Goal: Task Accomplishment & Management: Use online tool/utility

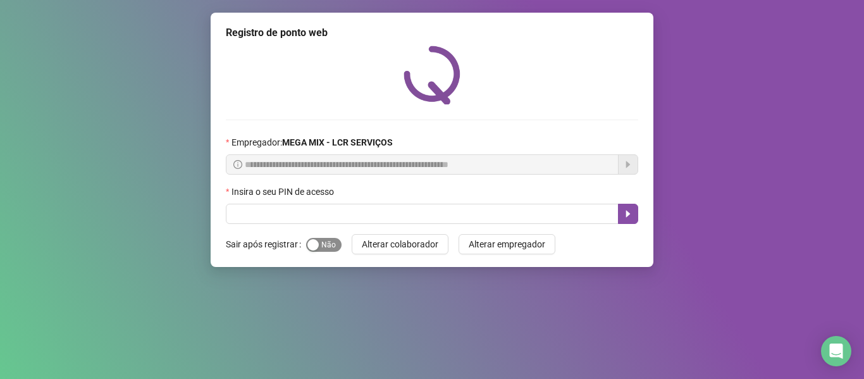
click at [316, 242] on div "button" at bounding box center [312, 244] width 11 height 11
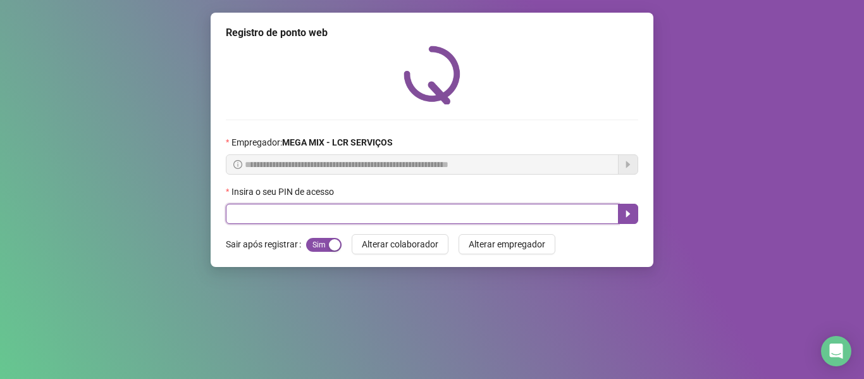
click at [309, 218] on input "text" at bounding box center [422, 214] width 393 height 20
type input "*****"
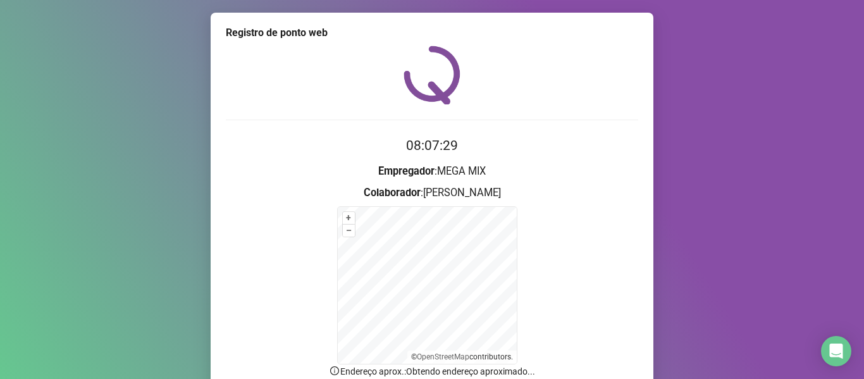
scroll to position [111, 0]
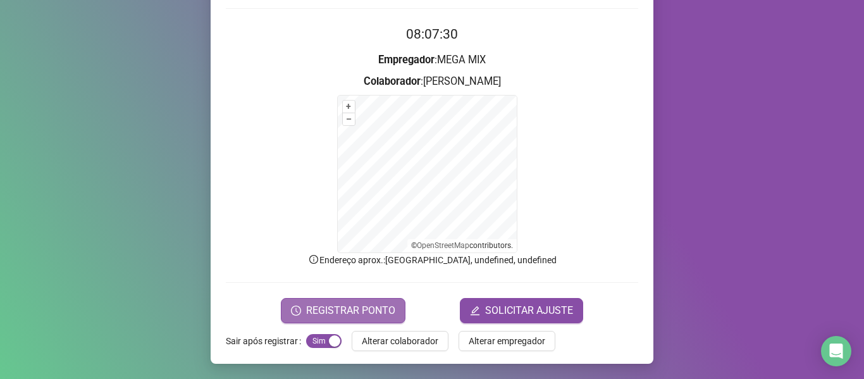
click at [376, 316] on span "REGISTRAR PONTO" at bounding box center [350, 310] width 89 height 15
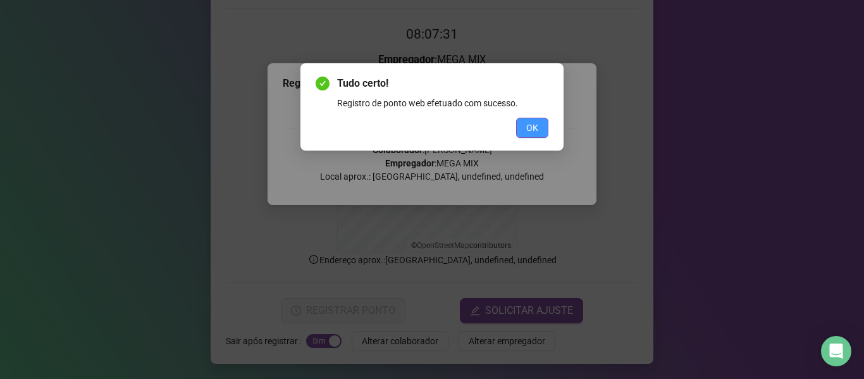
click at [538, 133] on span "OK" at bounding box center [532, 128] width 12 height 14
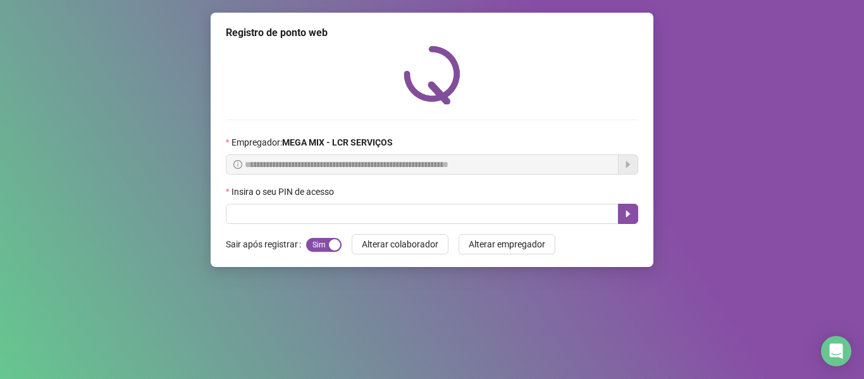
scroll to position [0, 0]
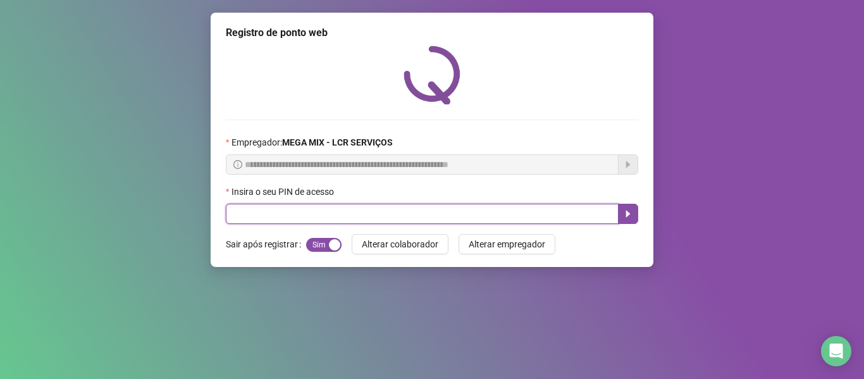
click at [335, 209] on input "text" at bounding box center [422, 214] width 393 height 20
type input "*****"
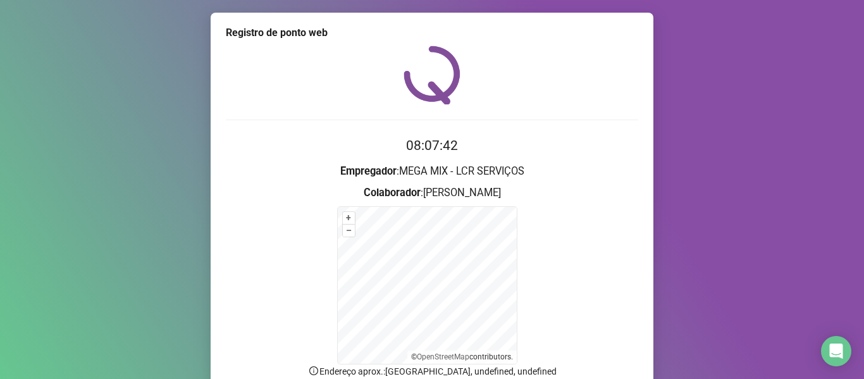
scroll to position [111, 0]
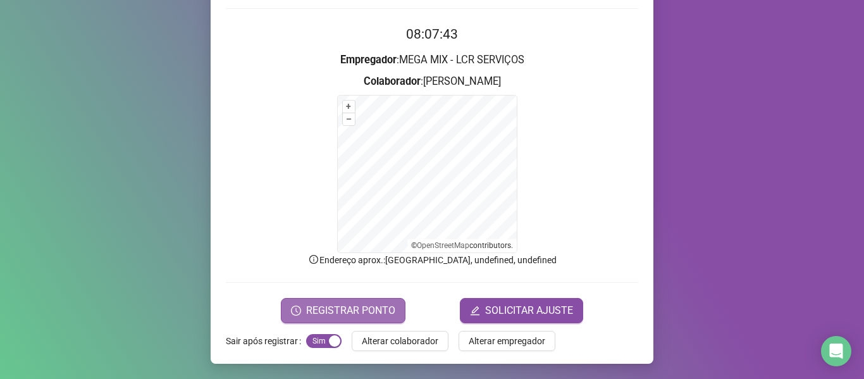
click at [327, 309] on span "REGISTRAR PONTO" at bounding box center [350, 310] width 89 height 15
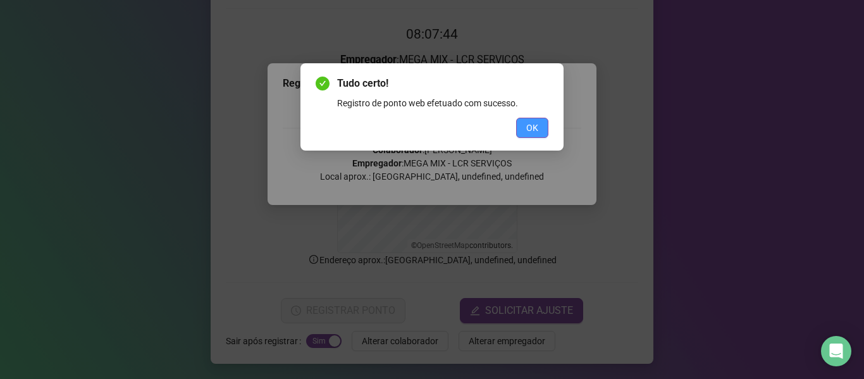
click at [527, 128] on span "OK" at bounding box center [532, 128] width 12 height 14
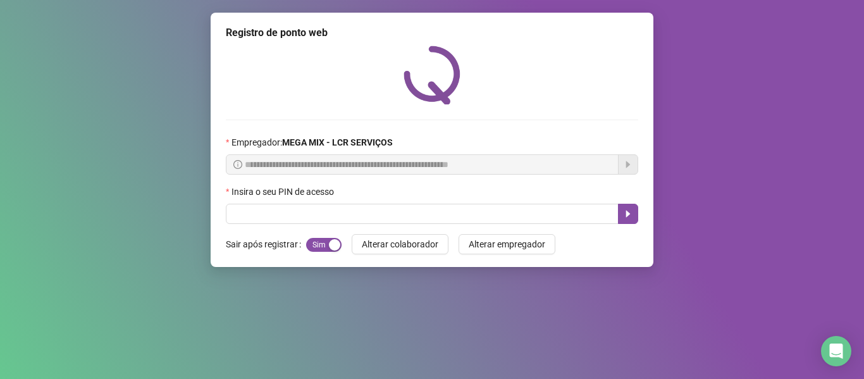
scroll to position [0, 0]
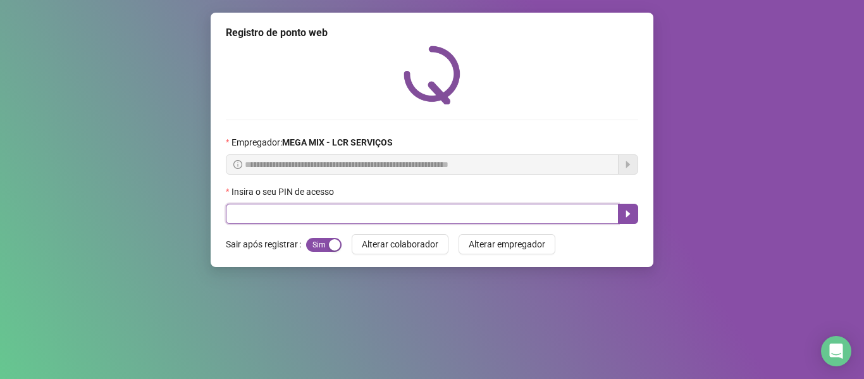
click at [254, 213] on input "text" at bounding box center [422, 214] width 393 height 20
type input "*****"
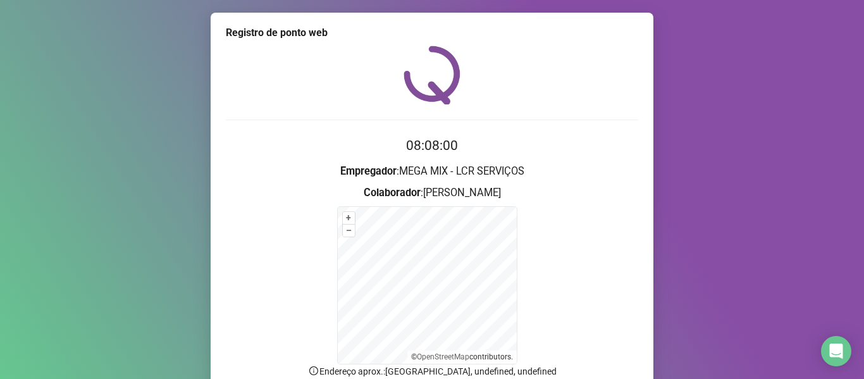
scroll to position [111, 0]
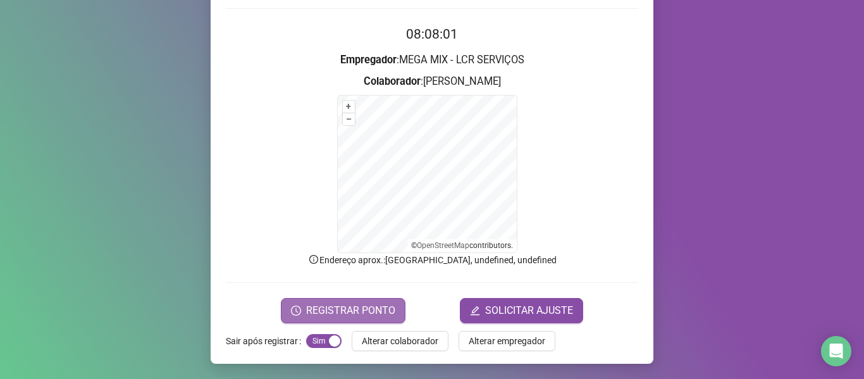
click at [374, 306] on span "REGISTRAR PONTO" at bounding box center [350, 310] width 89 height 15
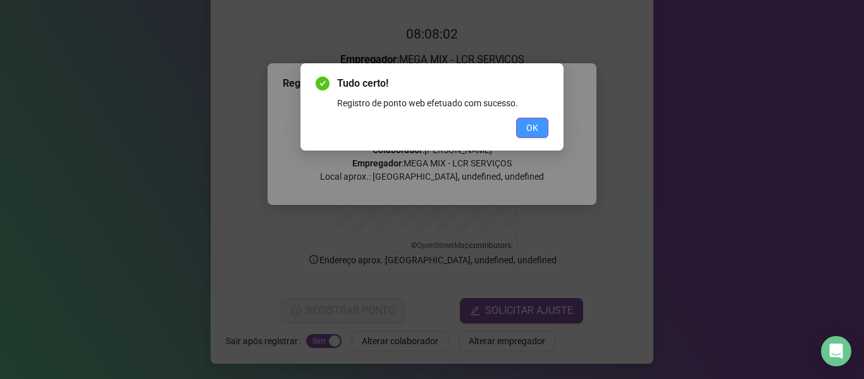
click at [539, 121] on button "OK" at bounding box center [532, 128] width 32 height 20
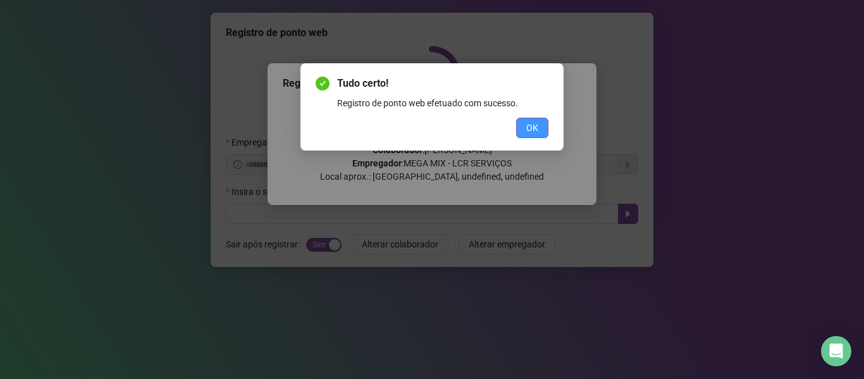
scroll to position [0, 0]
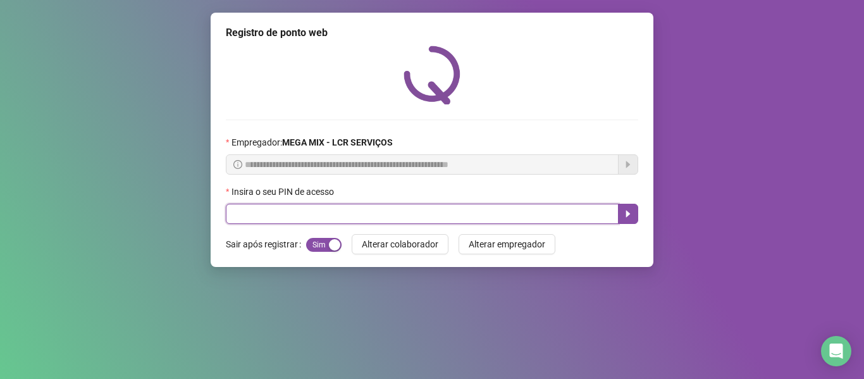
click at [530, 213] on input "text" at bounding box center [422, 214] width 393 height 20
type input "*****"
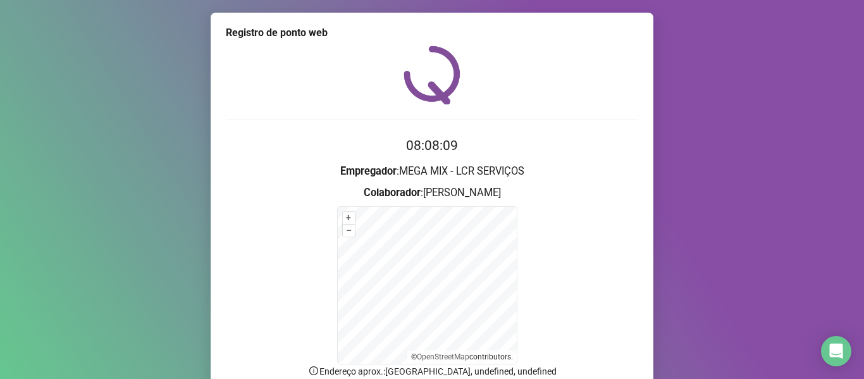
scroll to position [63, 0]
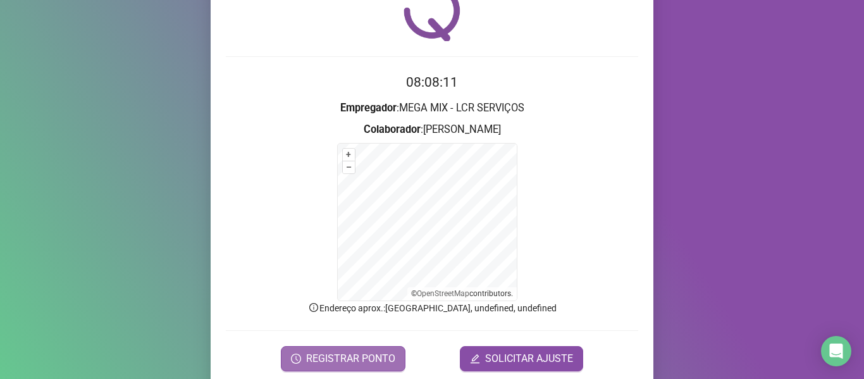
click at [383, 356] on span "REGISTRAR PONTO" at bounding box center [350, 358] width 89 height 15
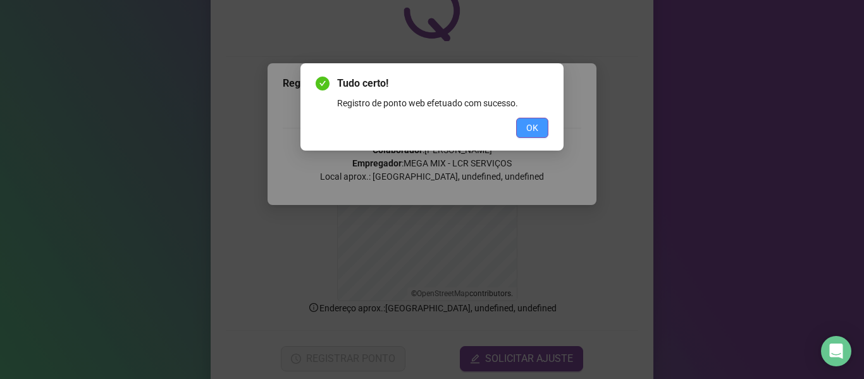
click at [536, 133] on span "OK" at bounding box center [532, 128] width 12 height 14
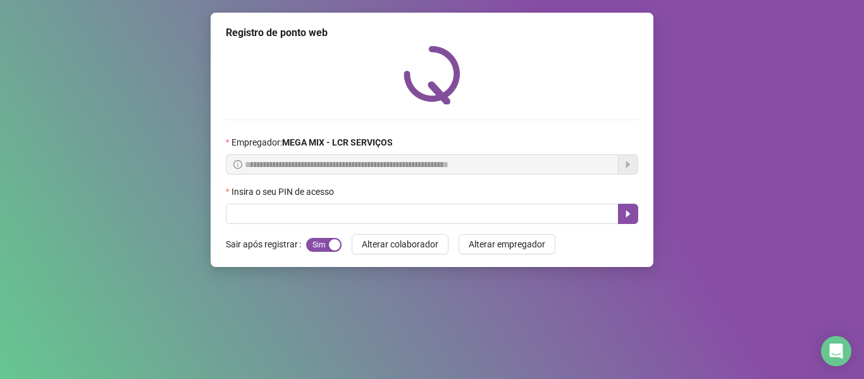
scroll to position [0, 0]
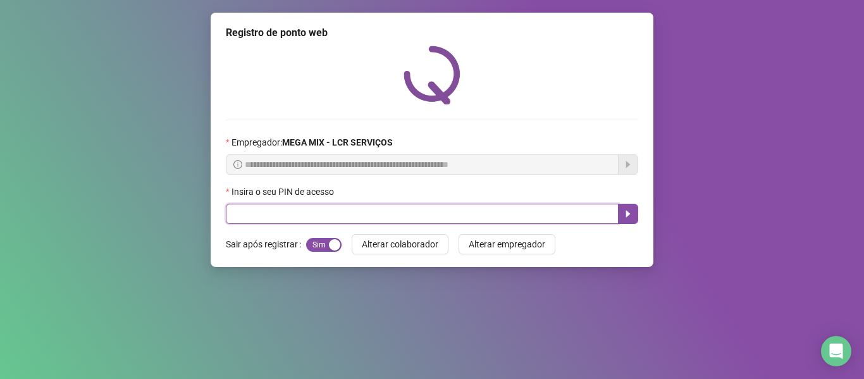
click at [429, 206] on input "text" at bounding box center [422, 214] width 393 height 20
type input "*****"
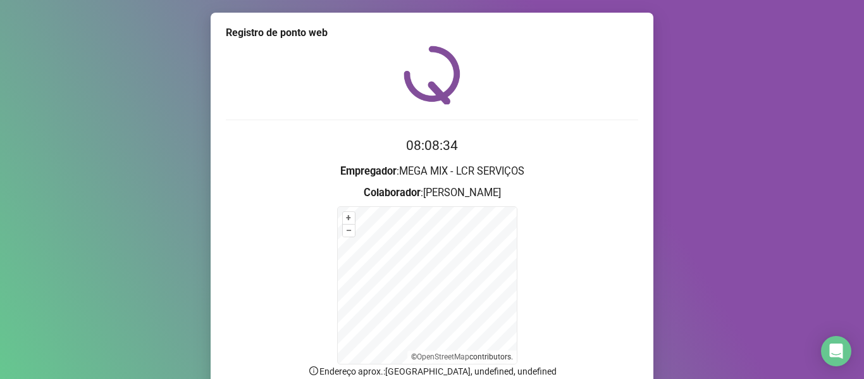
scroll to position [111, 0]
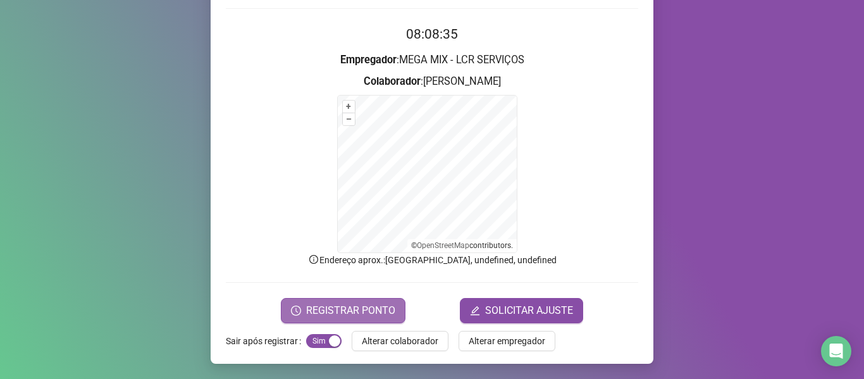
click at [342, 305] on span "REGISTRAR PONTO" at bounding box center [350, 310] width 89 height 15
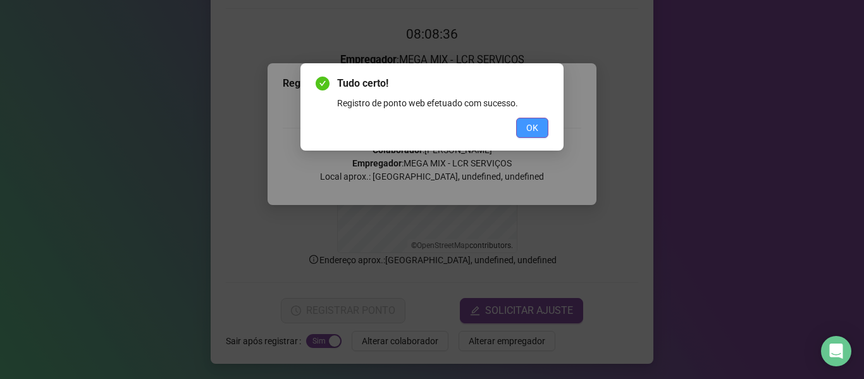
click at [539, 128] on button "OK" at bounding box center [532, 128] width 32 height 20
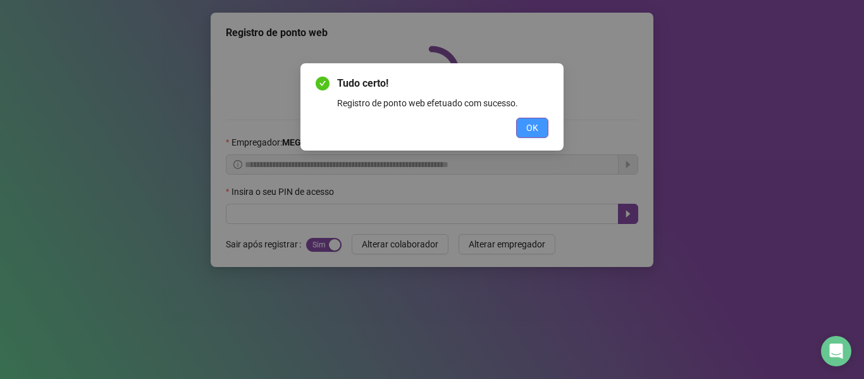
scroll to position [0, 0]
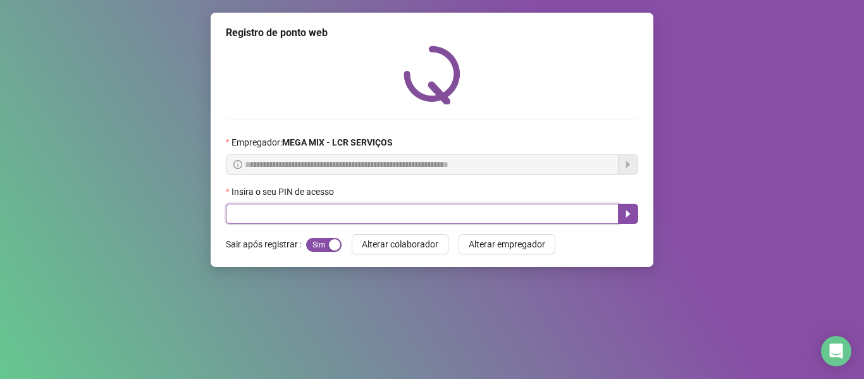
click at [518, 219] on input "text" at bounding box center [422, 214] width 393 height 20
type input "*****"
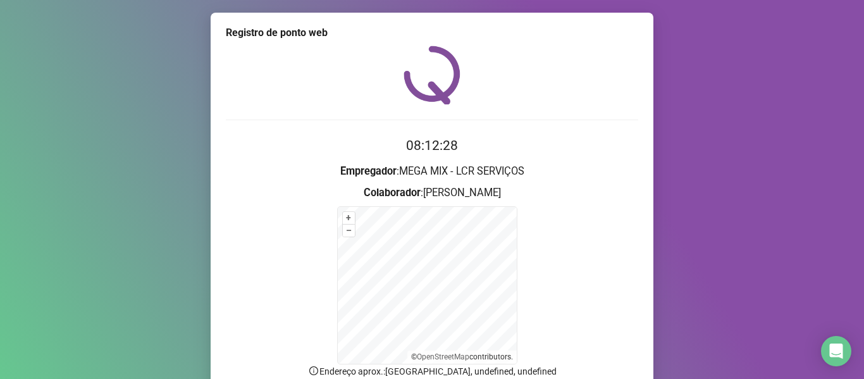
scroll to position [111, 0]
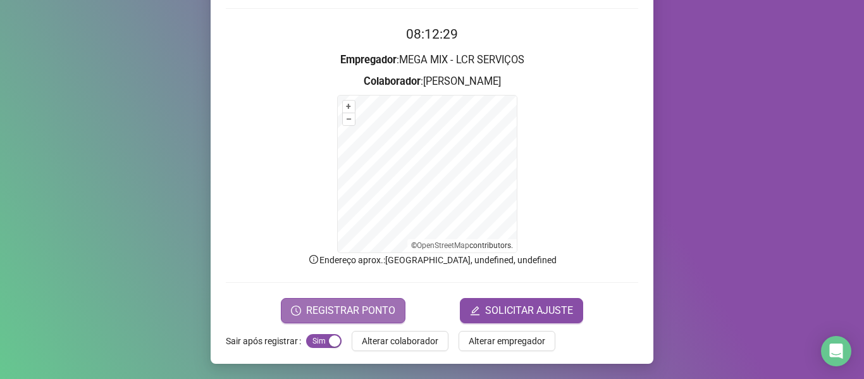
click at [380, 298] on button "REGISTRAR PONTO" at bounding box center [343, 310] width 125 height 25
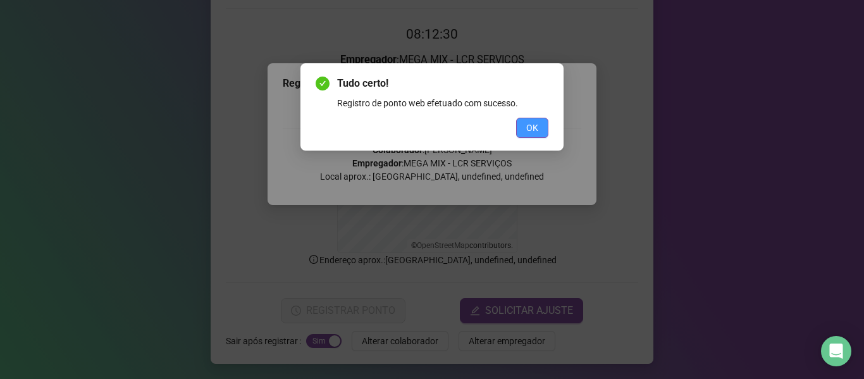
click at [547, 127] on button "OK" at bounding box center [532, 128] width 32 height 20
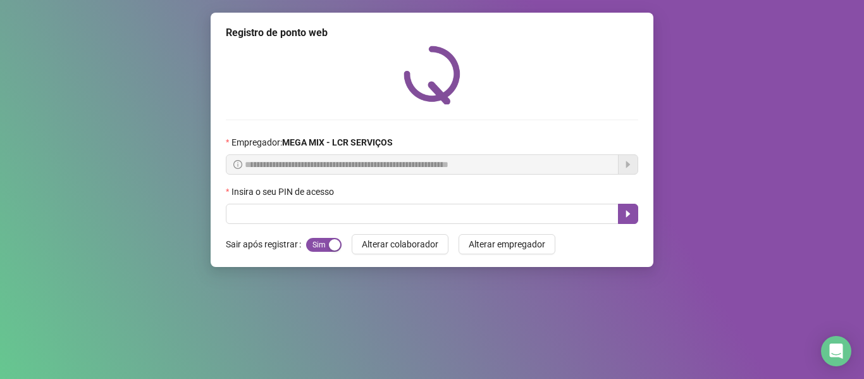
click at [400, 305] on div "**********" at bounding box center [432, 189] width 864 height 379
